Goal: Task Accomplishment & Management: Complete application form

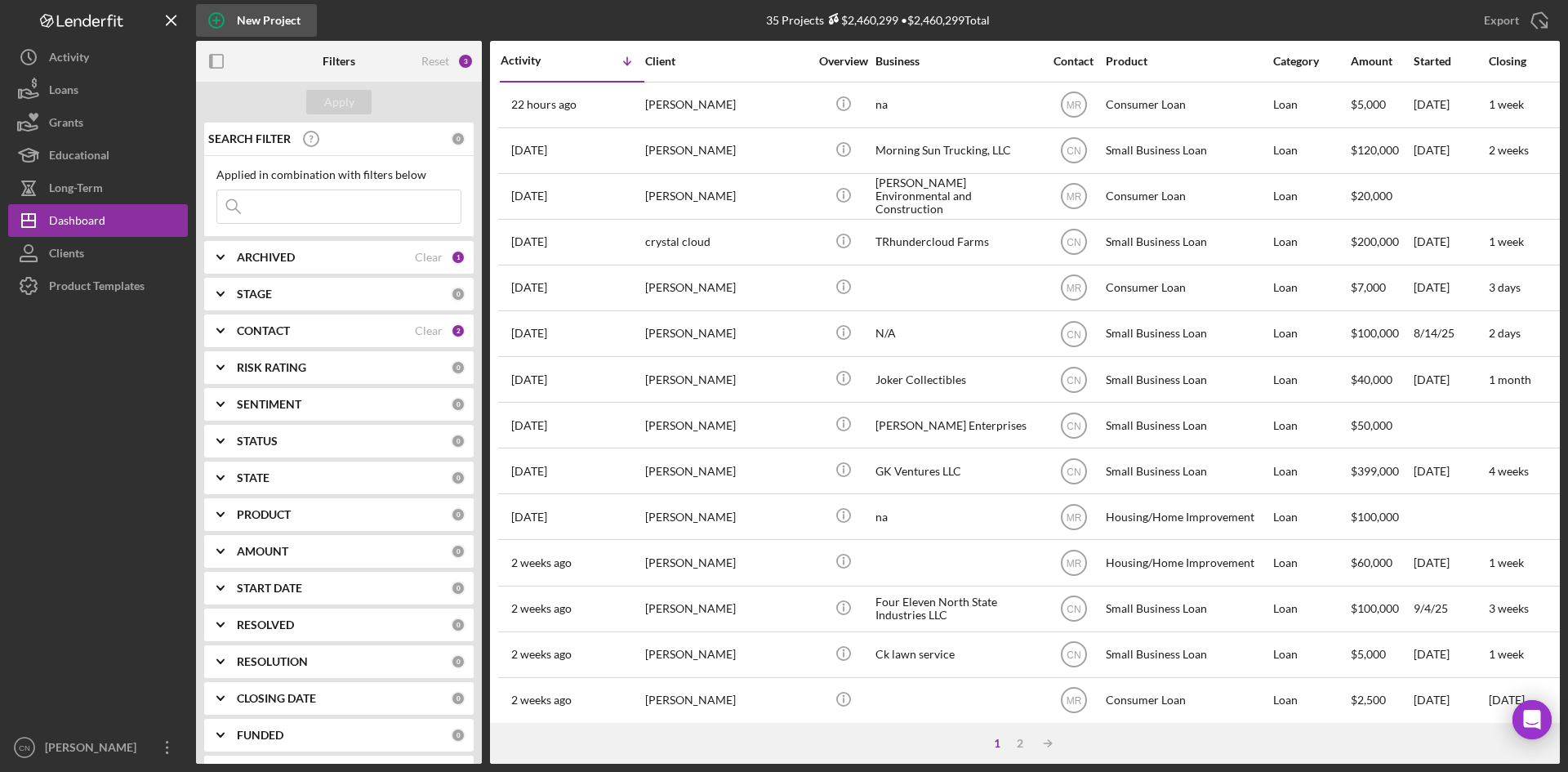
click at [211, 16] on circle "button" at bounding box center [216, 19] width 14 height 14
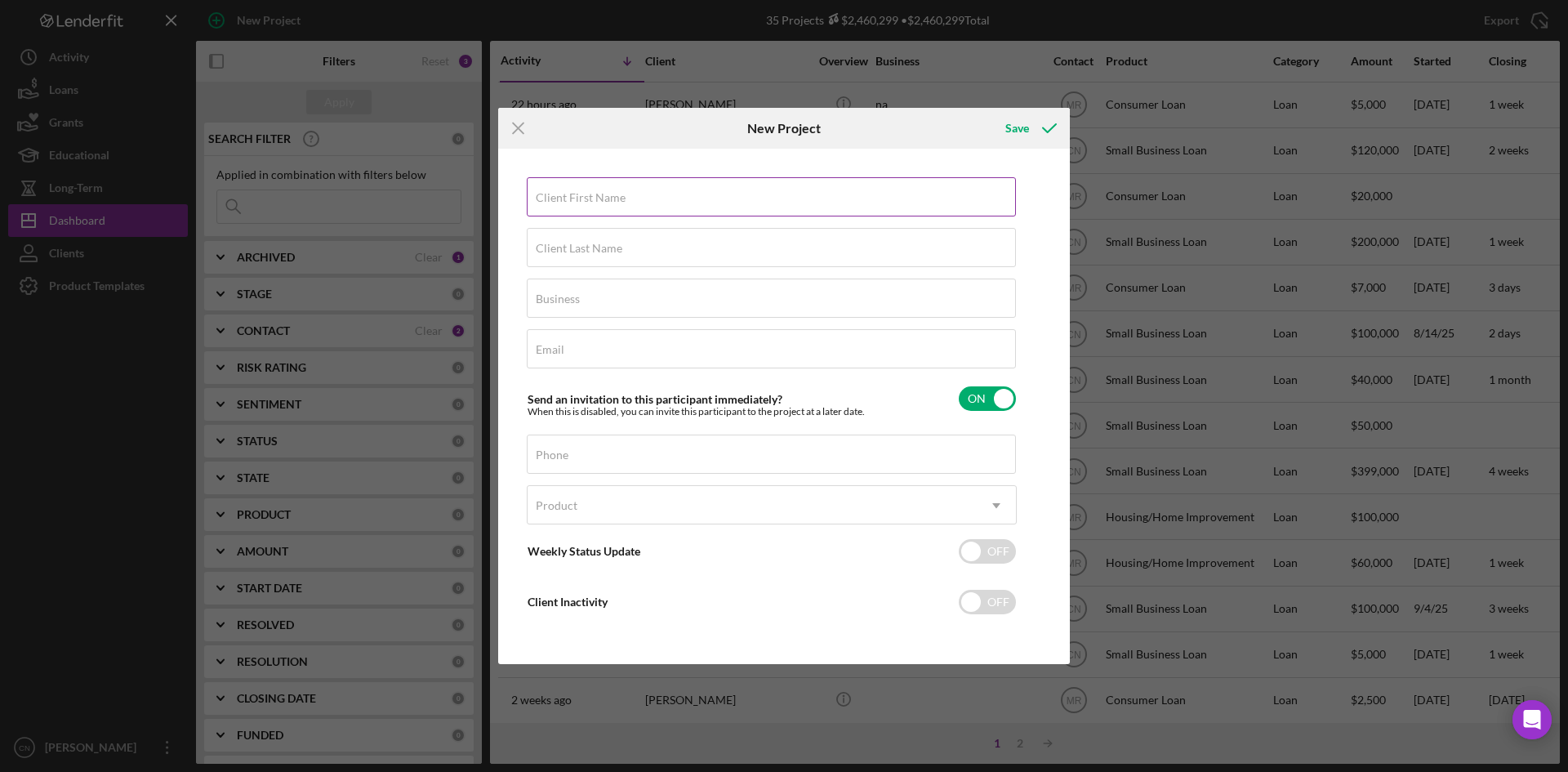
click at [569, 198] on label "Client First Name" at bounding box center [580, 197] width 90 height 13
click at [569, 198] on input "Client First Name" at bounding box center [771, 197] width 489 height 39
type input "[PERSON_NAME]"
type input "Bird"
type input "L & L Producers"
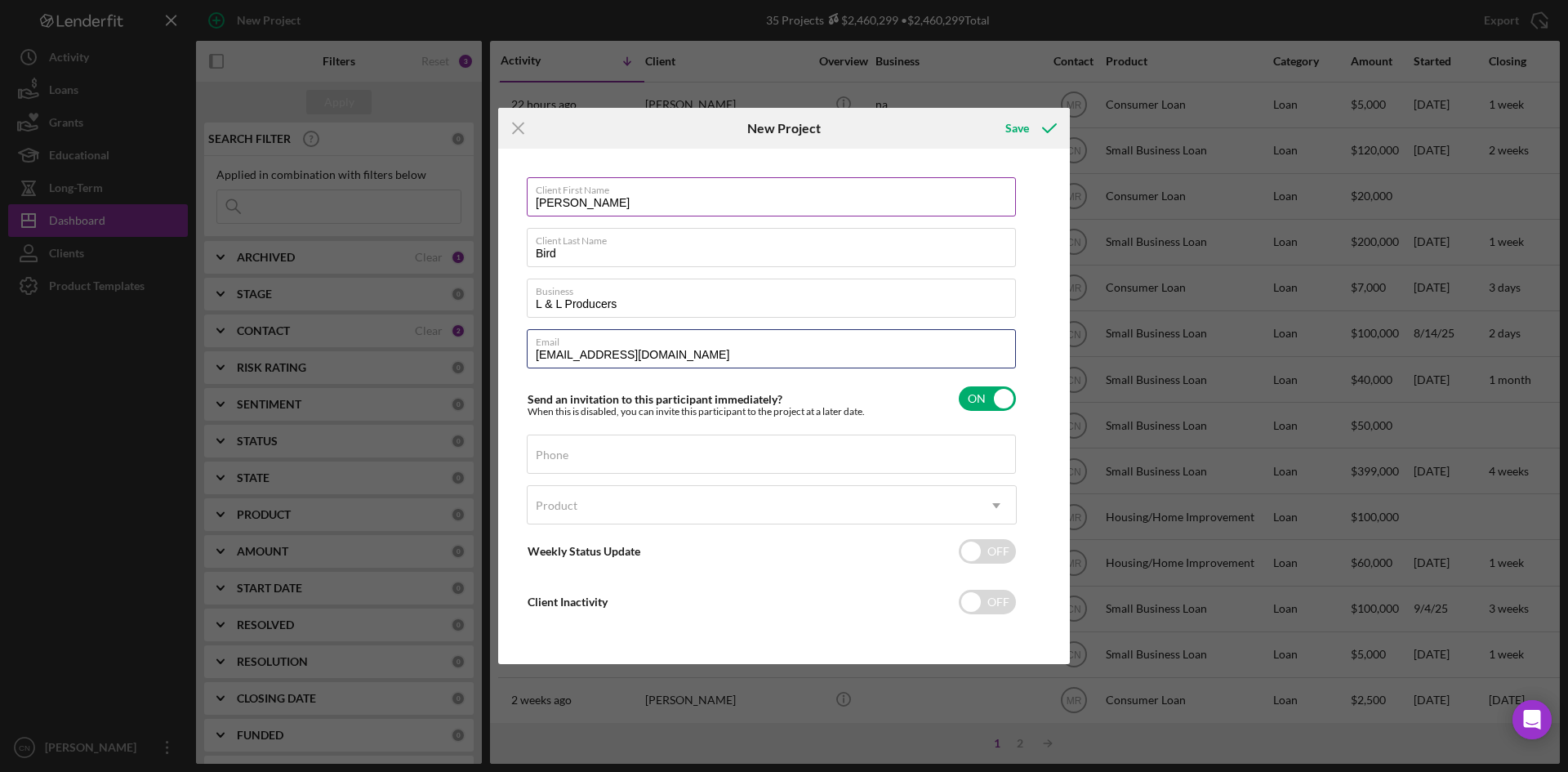
type input "[EMAIL_ADDRESS][DOMAIN_NAME]"
type input "[PHONE_NUMBER]"
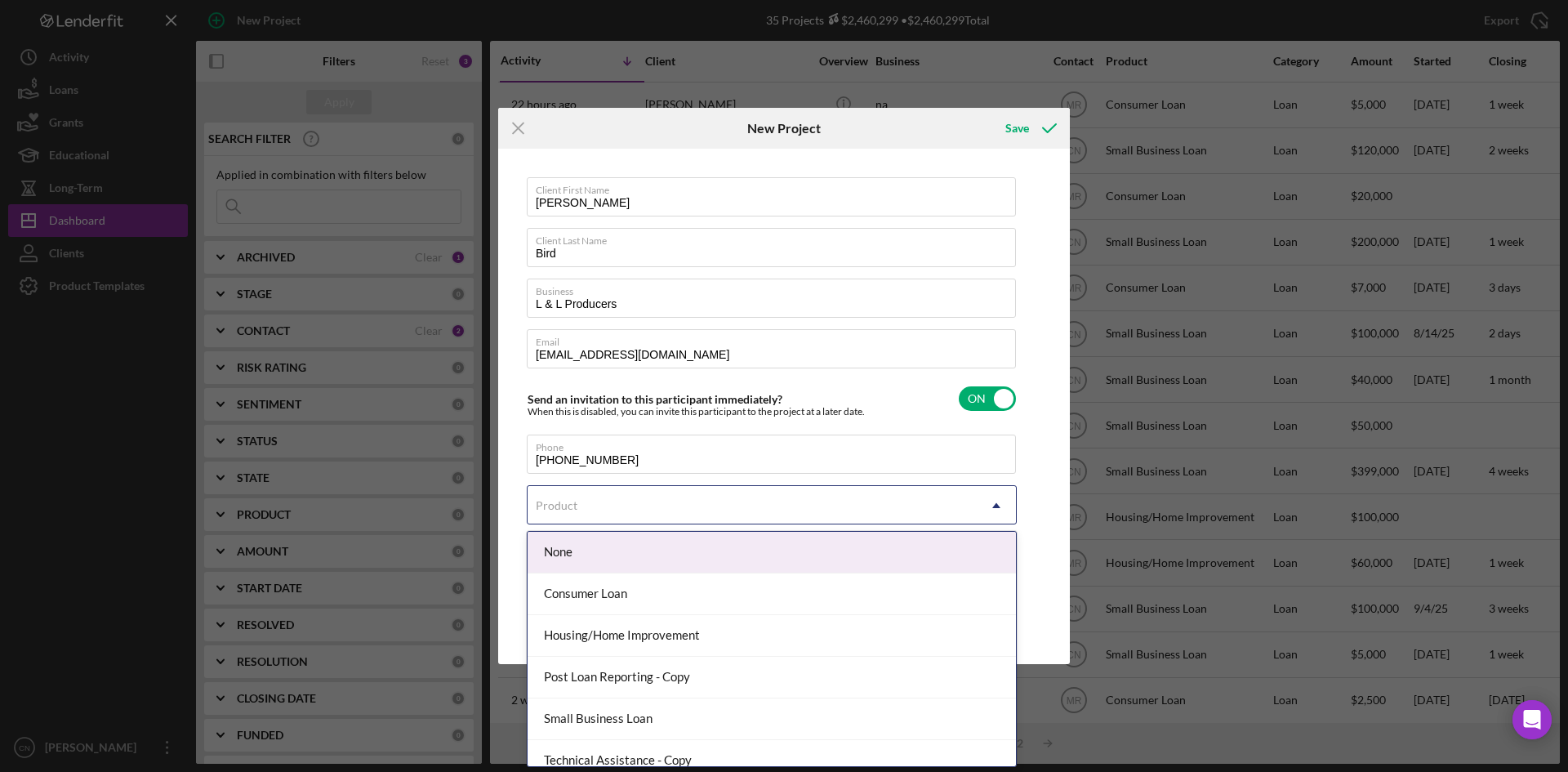
click at [645, 499] on div "Product" at bounding box center [752, 505] width 449 height 37
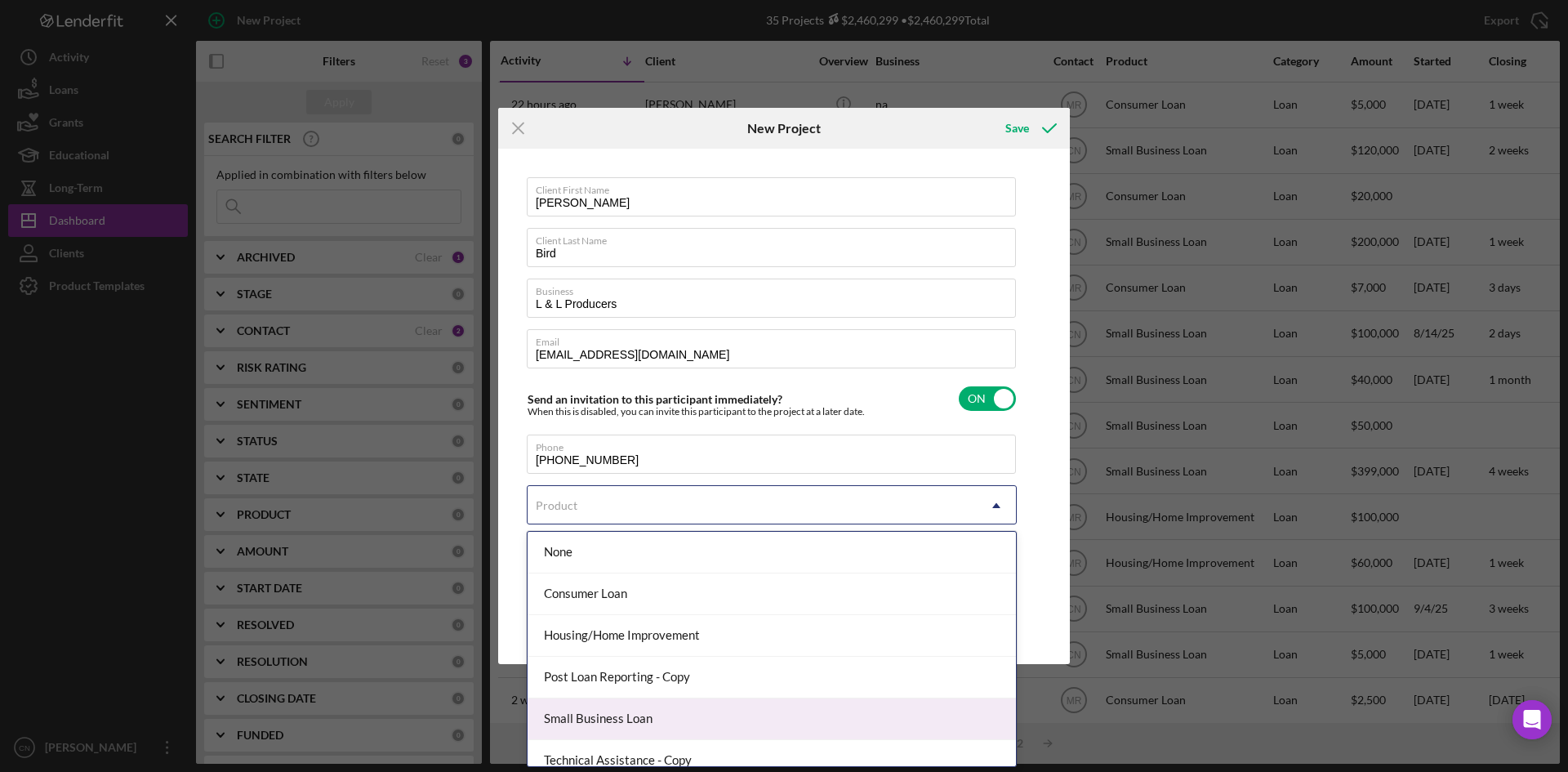
click at [614, 708] on div "Small Business Loan" at bounding box center [772, 719] width 488 height 42
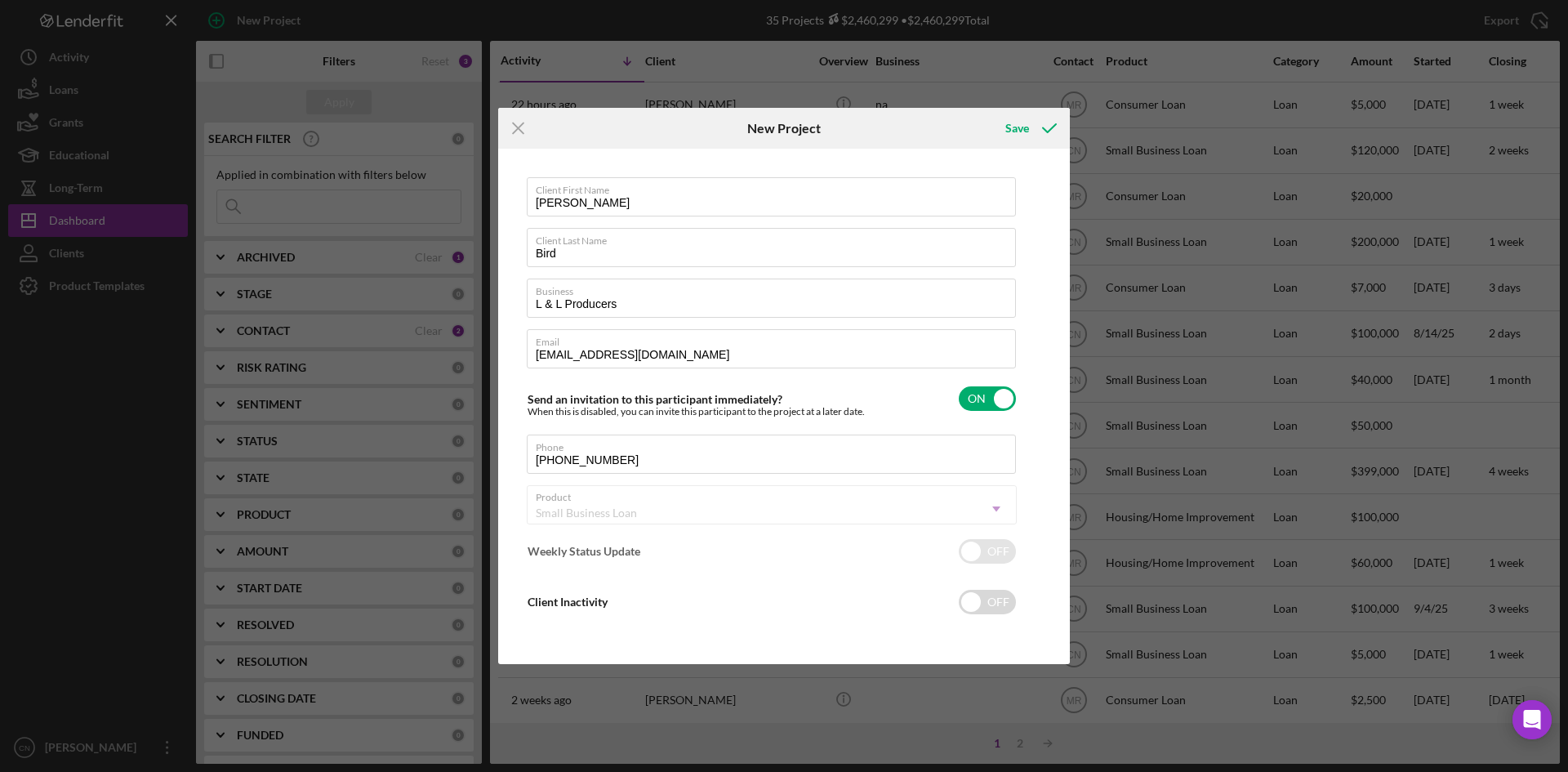
checkbox input "true"
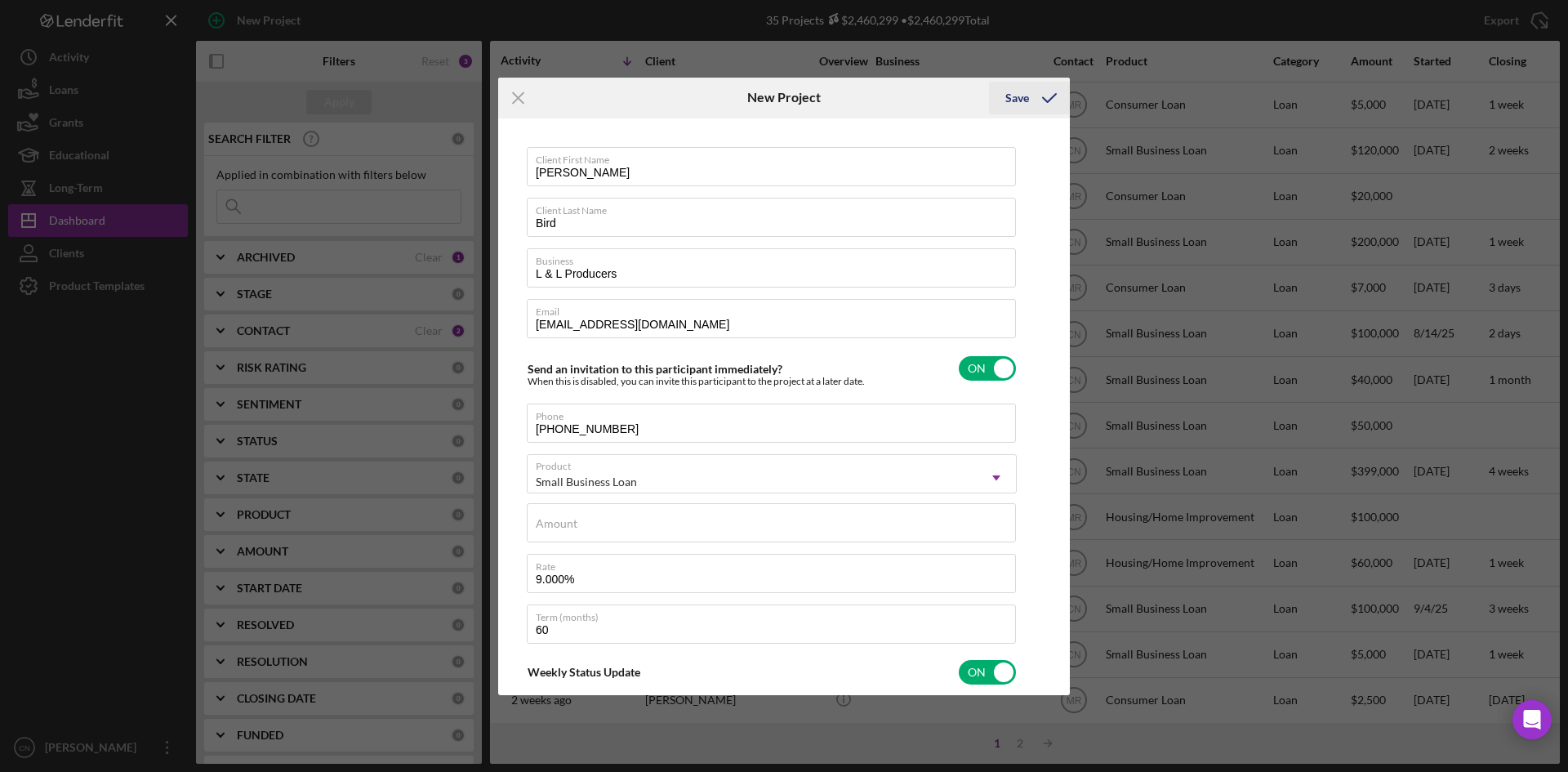
click at [1025, 97] on div "Save" at bounding box center [1017, 97] width 24 height 33
click at [647, 518] on div "Amount Required" at bounding box center [772, 528] width 490 height 49
type input "$50,000"
click at [1044, 91] on icon "submit" at bounding box center [1050, 98] width 41 height 41
checkbox input "false"
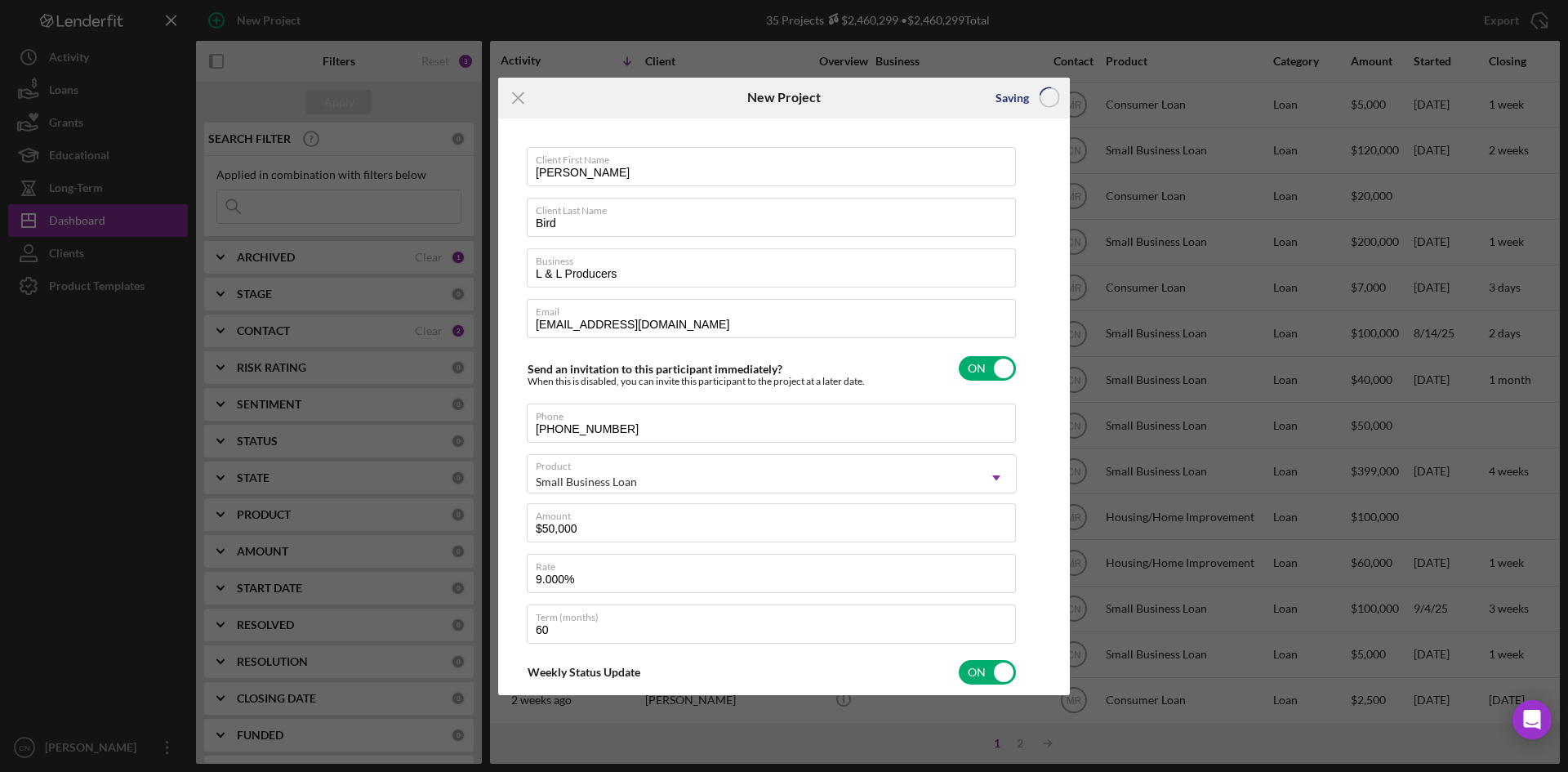
checkbox input "false"
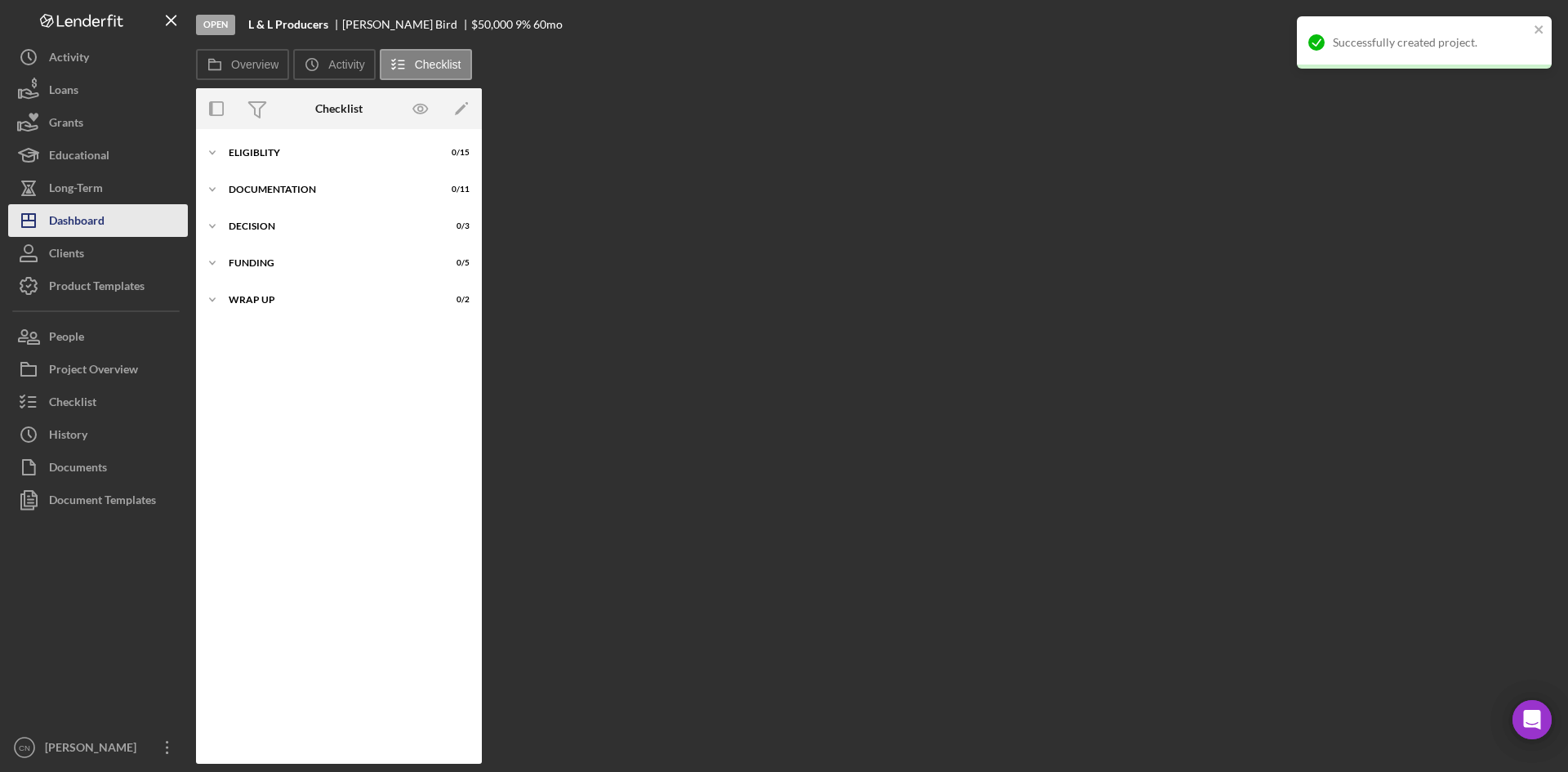
click at [91, 214] on div "Dashboard" at bounding box center [77, 222] width 56 height 36
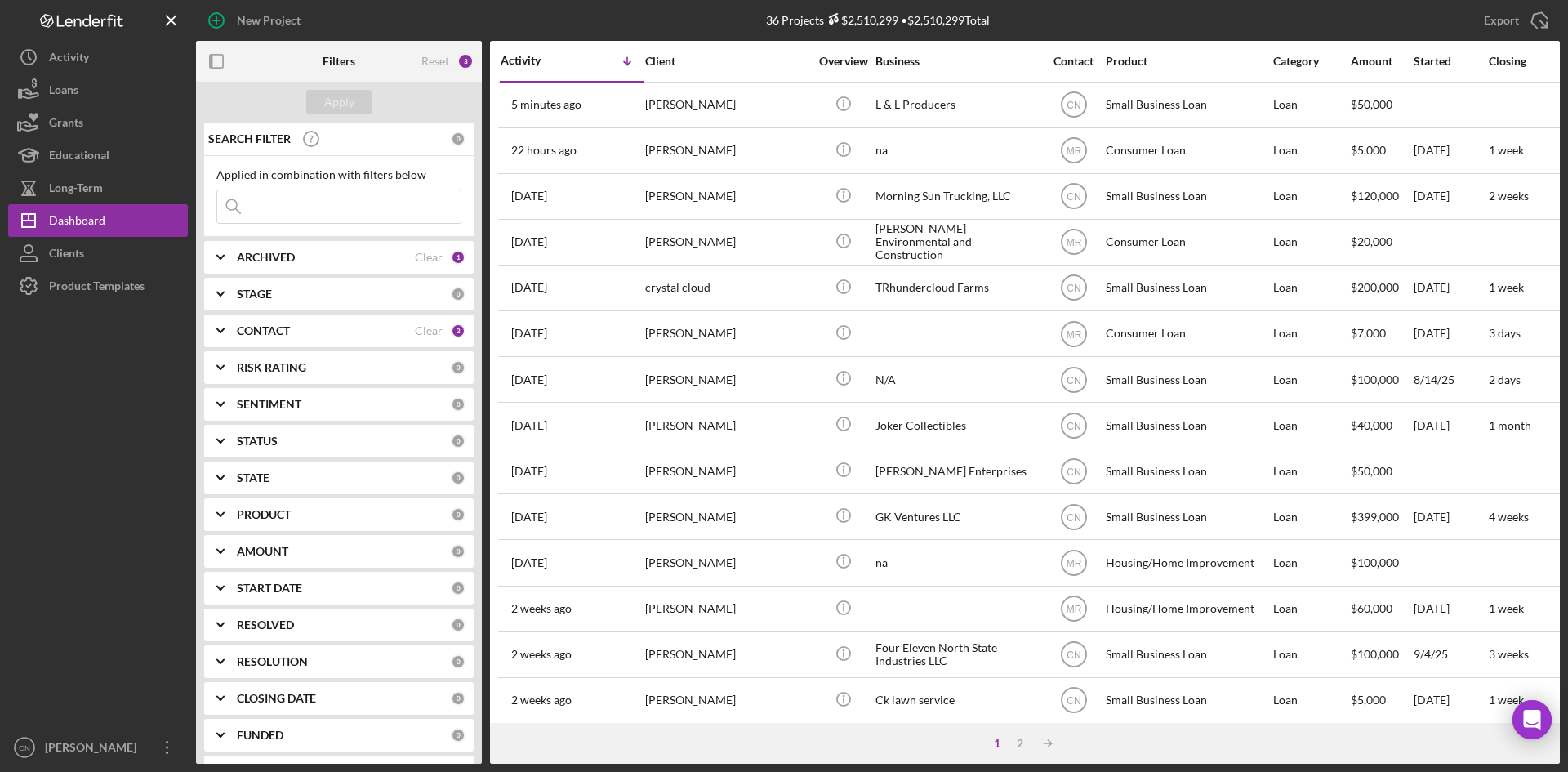
drag, startPoint x: 776, startPoint y: 319, endPoint x: 0, endPoint y: 810, distance: 918.3
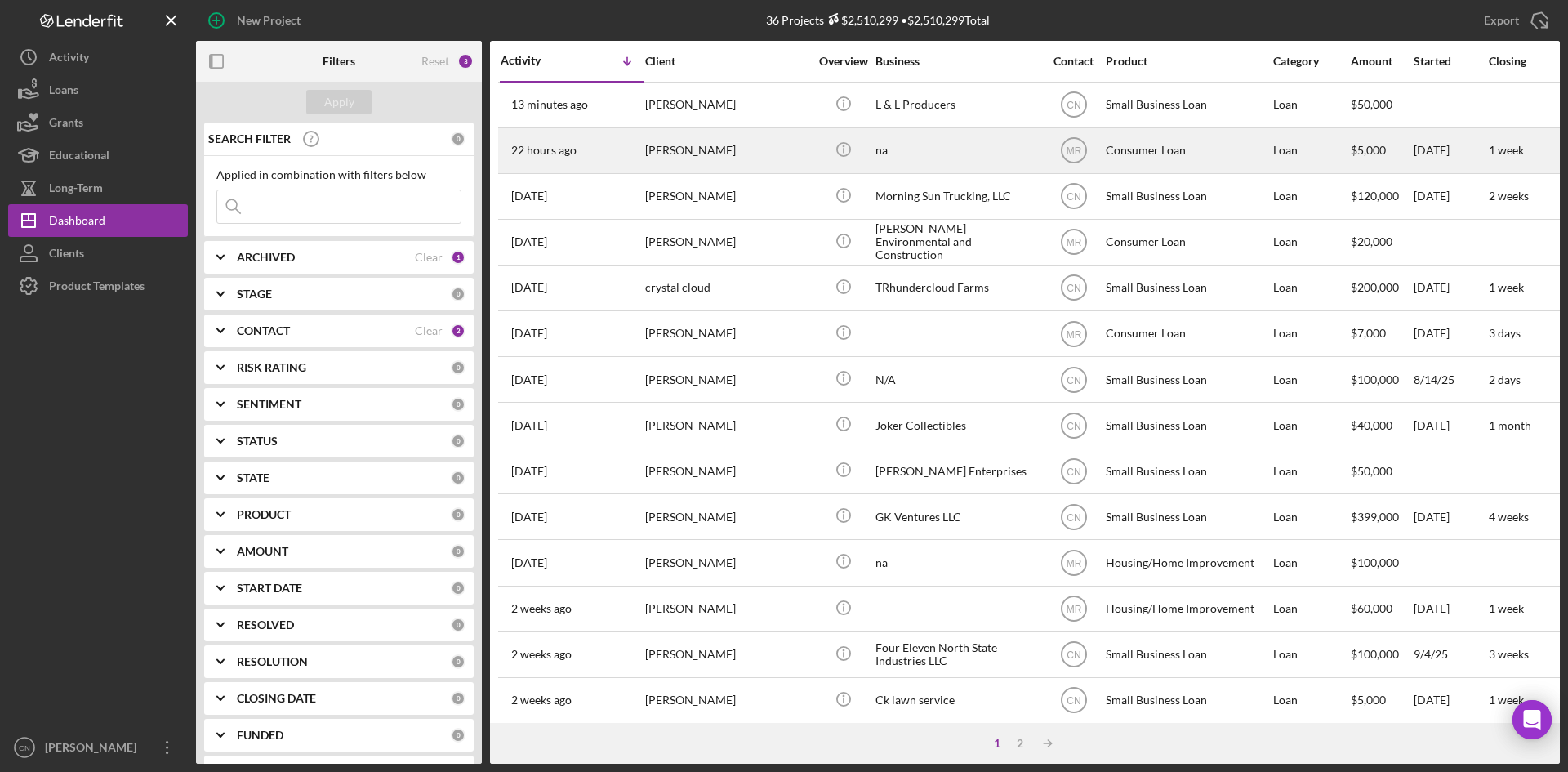
click at [555, 154] on time "22 hours ago" at bounding box center [543, 150] width 65 height 13
